Goal: Find specific page/section: Find specific page/section

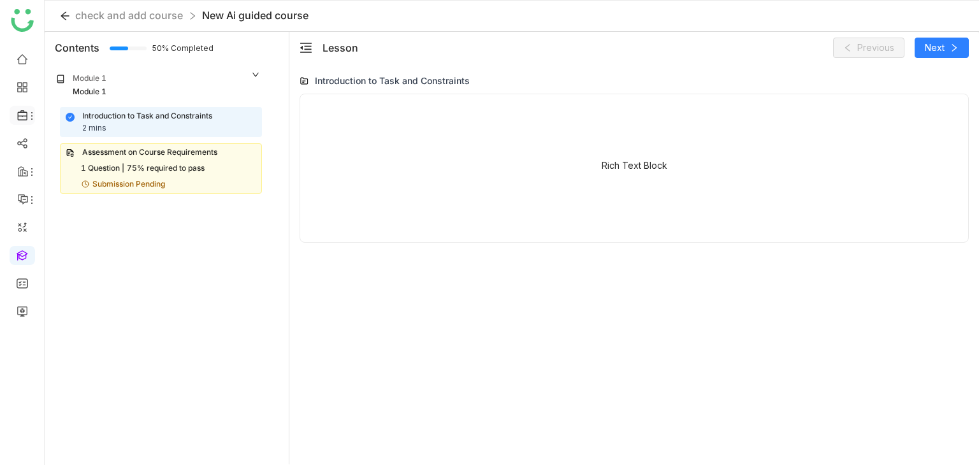
click at [29, 111] on icon at bounding box center [32, 116] width 10 height 10
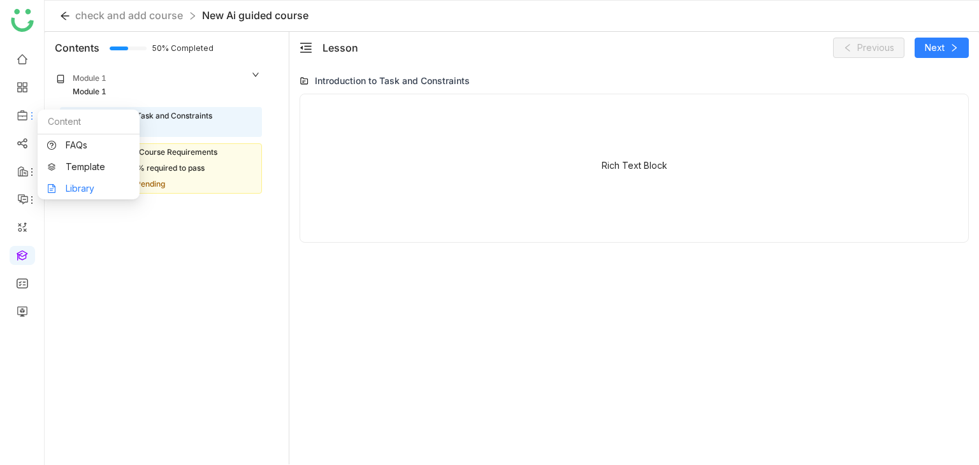
click at [91, 191] on link "Library" at bounding box center [88, 188] width 83 height 9
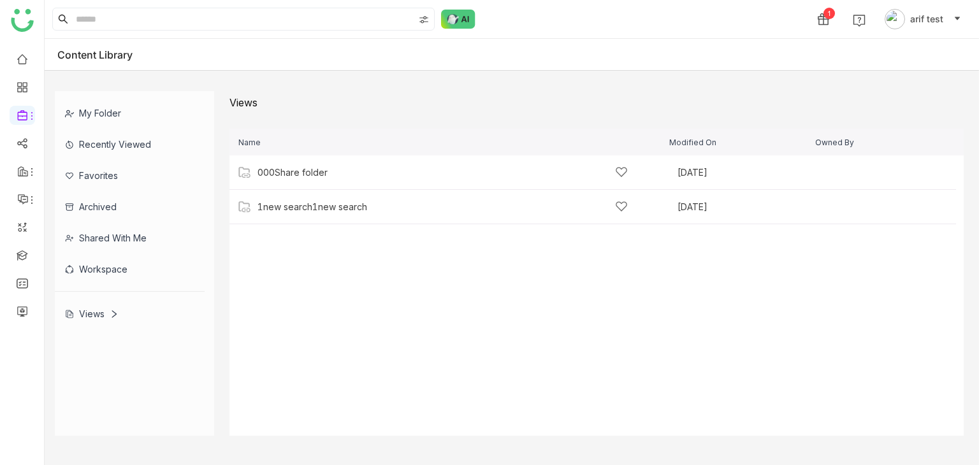
click at [125, 238] on div "Shared with me" at bounding box center [130, 237] width 150 height 31
